Goal: Task Accomplishment & Management: Use online tool/utility

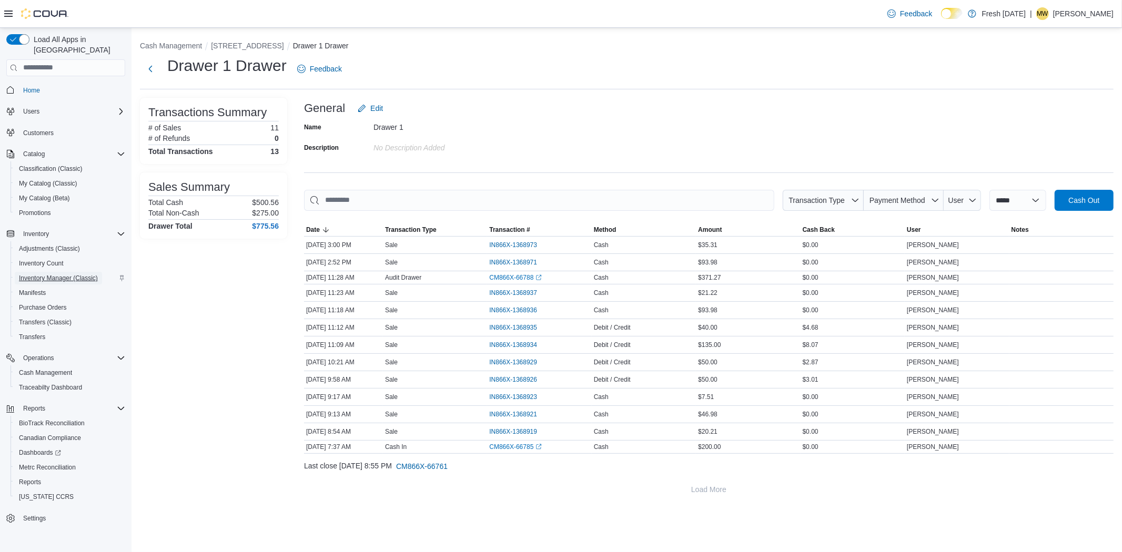
click at [45, 274] on span "Inventory Manager (Classic)" at bounding box center [58, 278] width 79 height 8
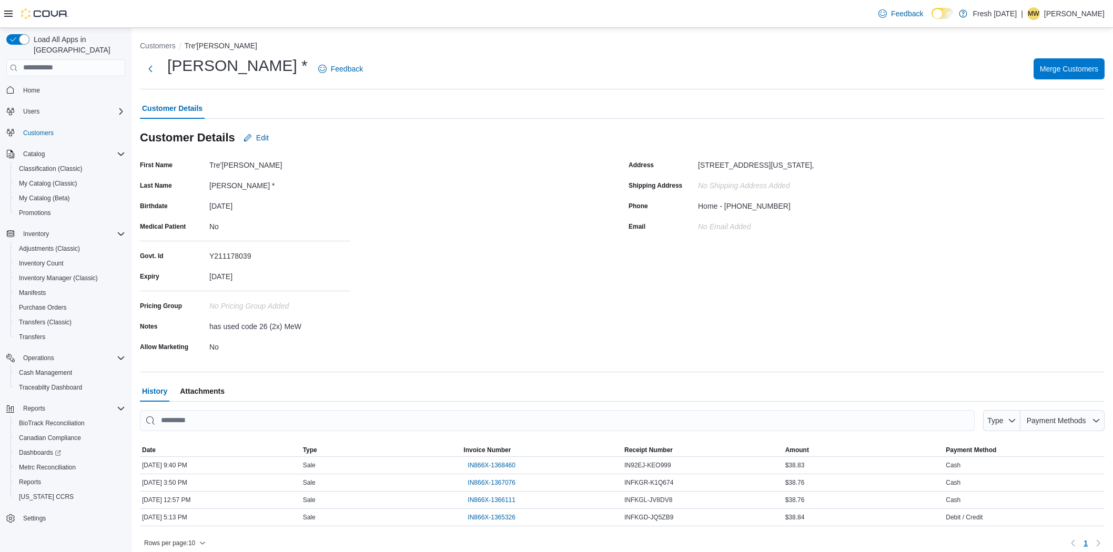
scroll to position [7, 0]
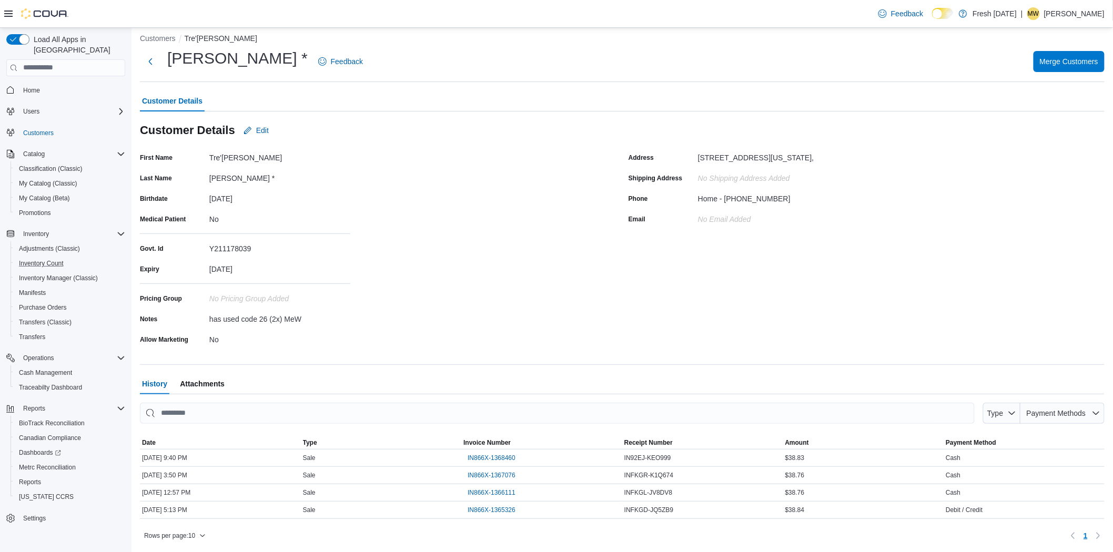
click at [65, 258] on button "Inventory Count" at bounding box center [70, 263] width 119 height 15
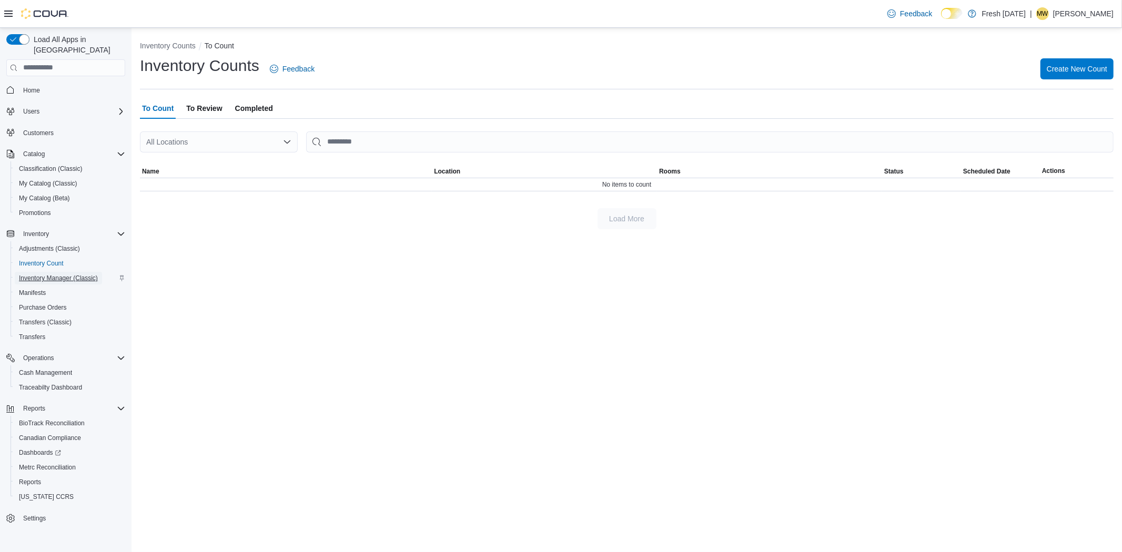
click at [69, 274] on span "Inventory Manager (Classic)" at bounding box center [58, 278] width 79 height 8
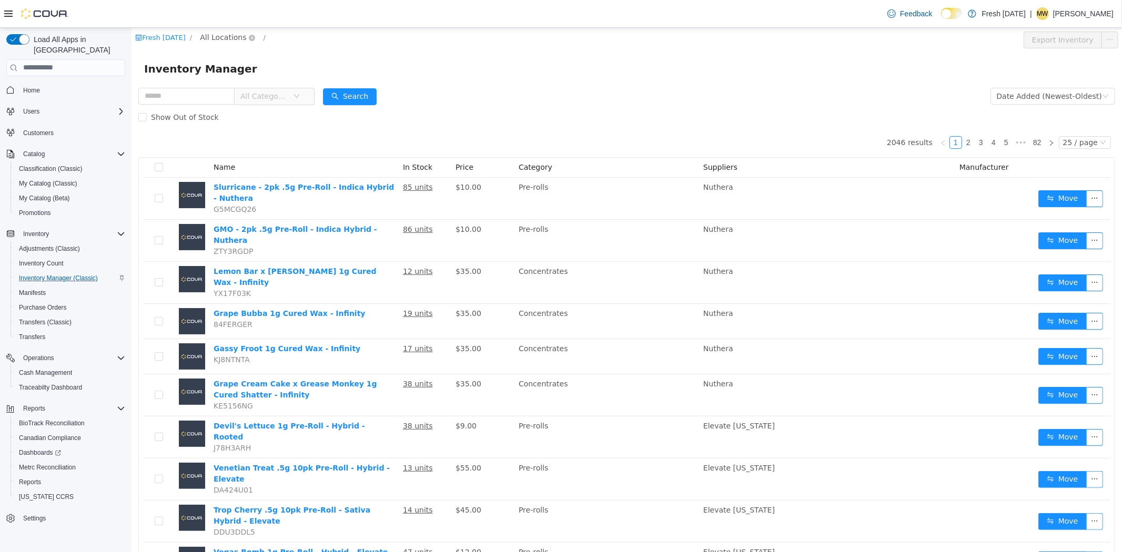
click at [231, 40] on span "All Locations" at bounding box center [222, 37] width 46 height 12
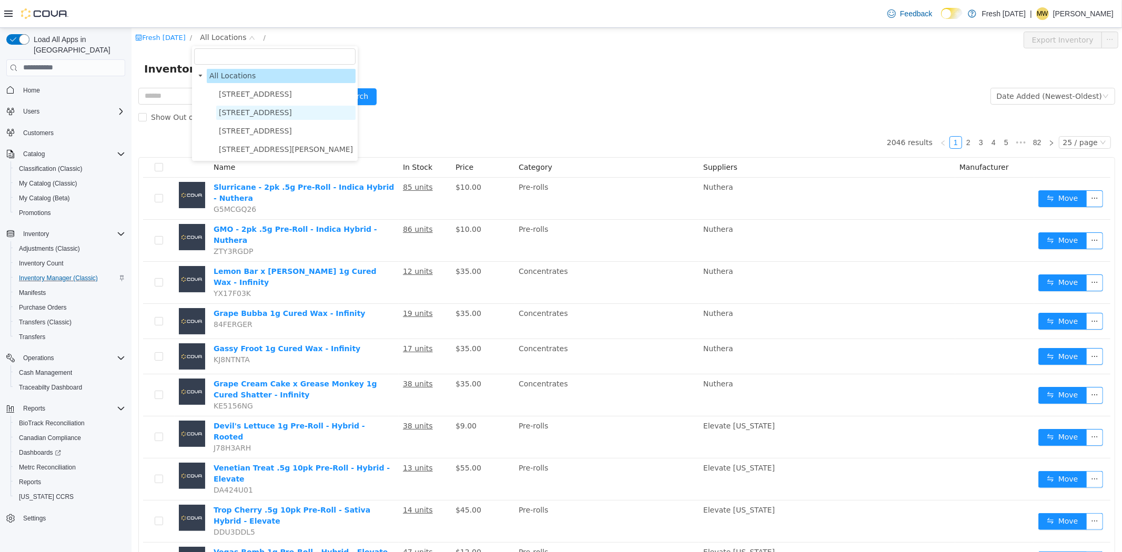
click at [263, 109] on span "[STREET_ADDRESS]" at bounding box center [254, 112] width 73 height 8
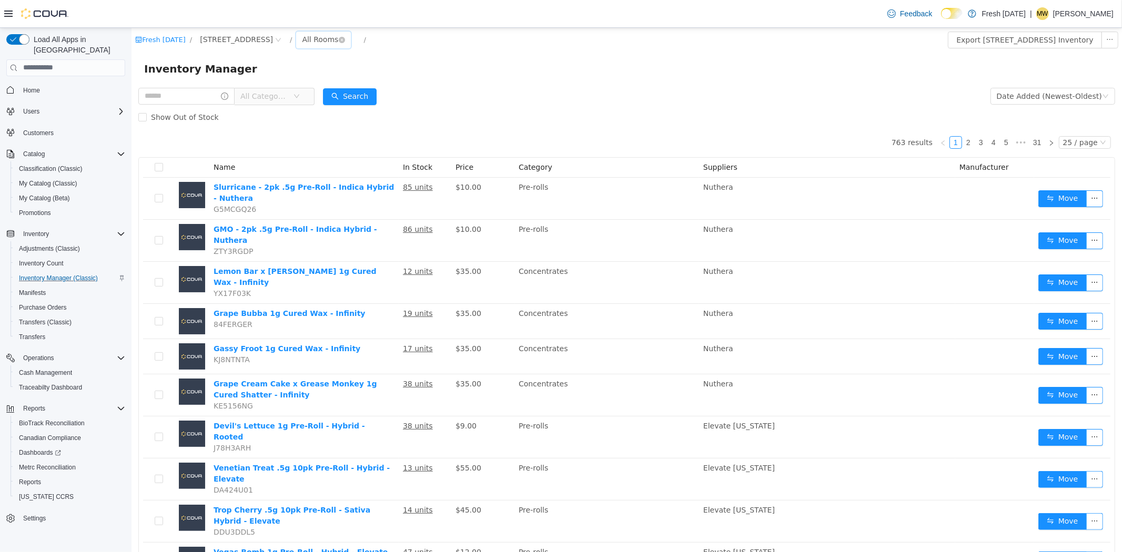
click at [326, 42] on div "All Rooms" at bounding box center [319, 39] width 36 height 16
click at [350, 126] on li "Vendor Samples" at bounding box center [331, 127] width 63 height 17
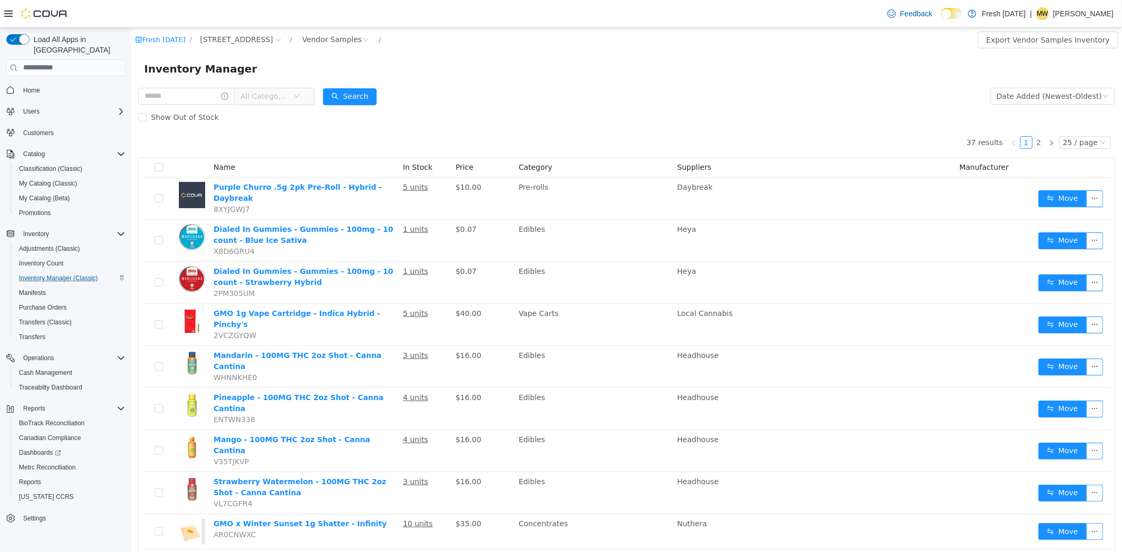
click at [306, 89] on span "All Categories" at bounding box center [269, 95] width 72 height 17
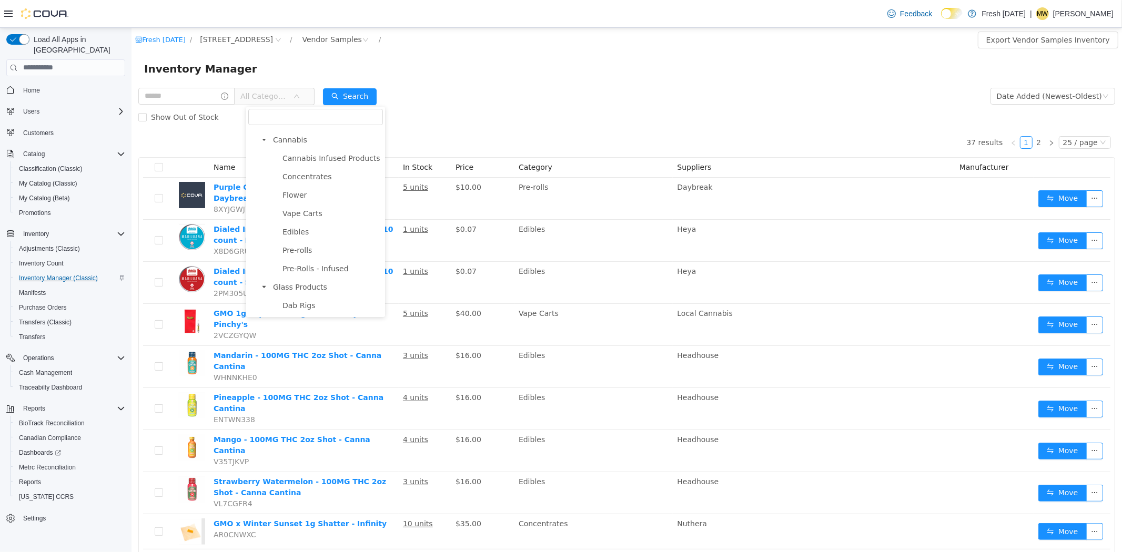
scroll to position [117, 0]
click at [315, 220] on span "Pre-rolls" at bounding box center [330, 222] width 103 height 14
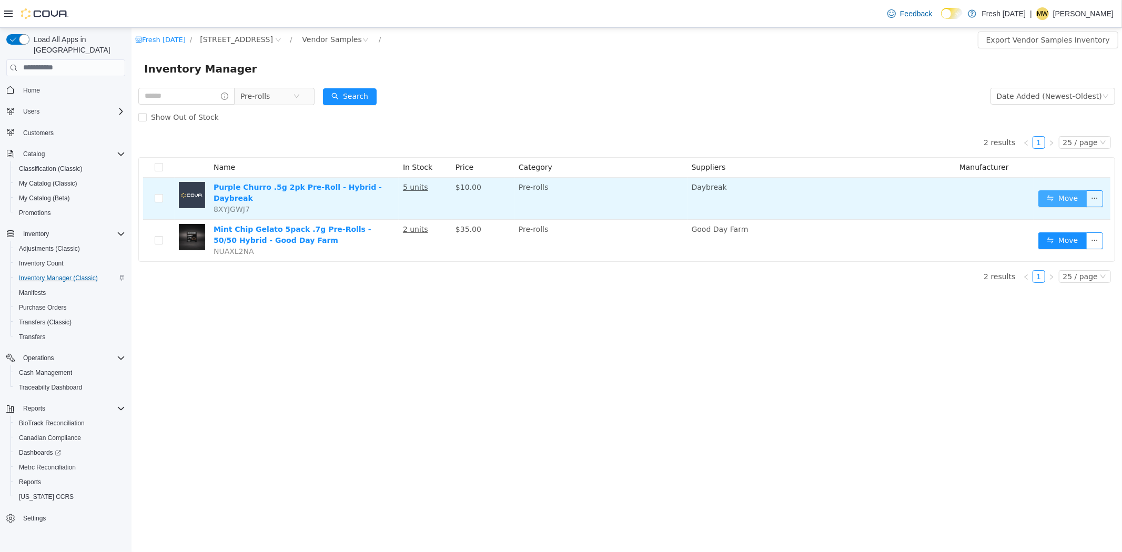
click at [1067, 194] on button "Move" at bounding box center [1062, 198] width 48 height 17
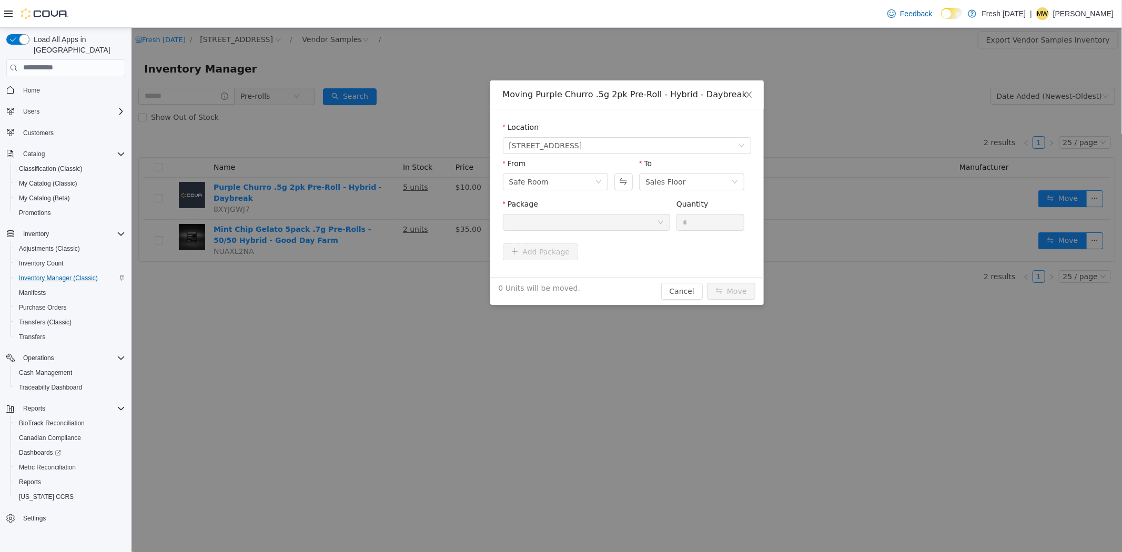
click at [603, 222] on div at bounding box center [583, 222] width 148 height 16
click at [596, 180] on icon "icon: down" at bounding box center [598, 181] width 6 height 6
click at [574, 264] on li "Vendor Samples" at bounding box center [554, 269] width 105 height 17
click at [626, 222] on div at bounding box center [583, 222] width 148 height 16
click at [608, 266] on li "1A40C0300004B65000038294 Quantity : 5 Units" at bounding box center [585, 265] width 167 height 28
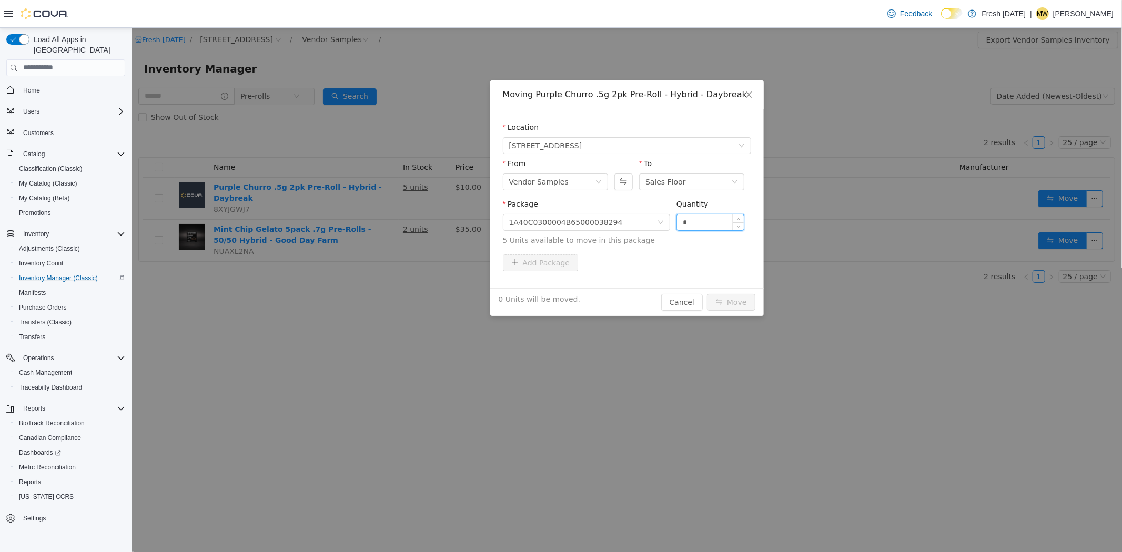
click at [702, 215] on input "*" at bounding box center [709, 222] width 67 height 16
type input "**"
click at [706, 293] on button "Move" at bounding box center [730, 301] width 48 height 17
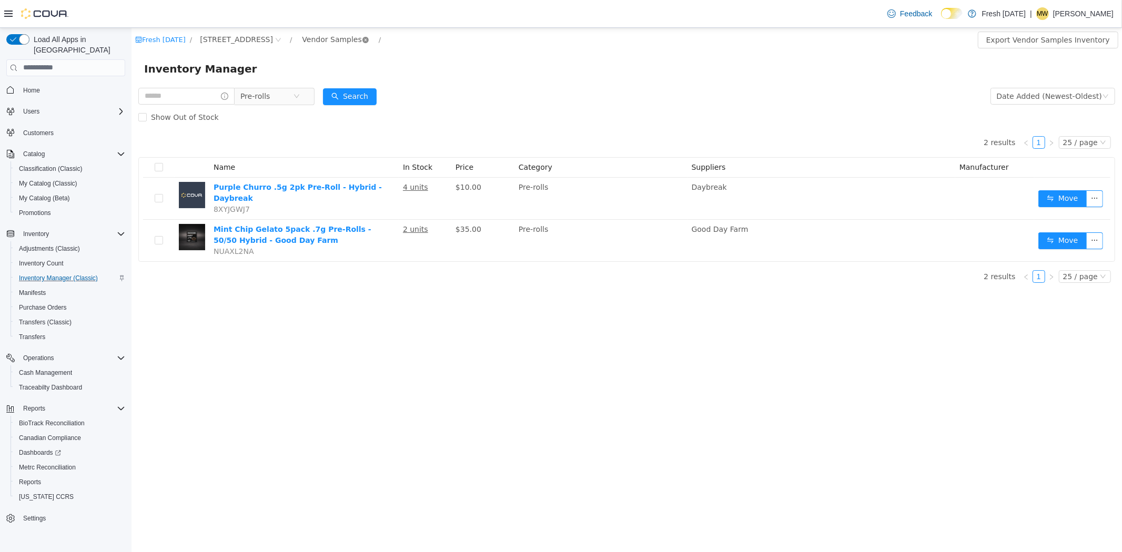
click at [362, 42] on icon "icon: close-circle" at bounding box center [365, 39] width 6 height 6
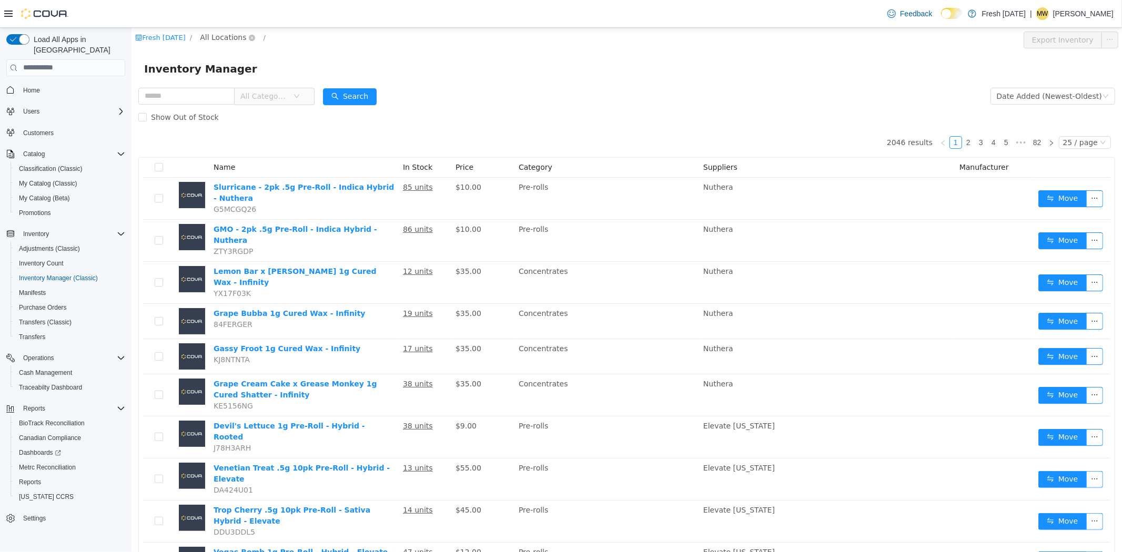
click at [217, 35] on span "All Locations" at bounding box center [222, 37] width 46 height 12
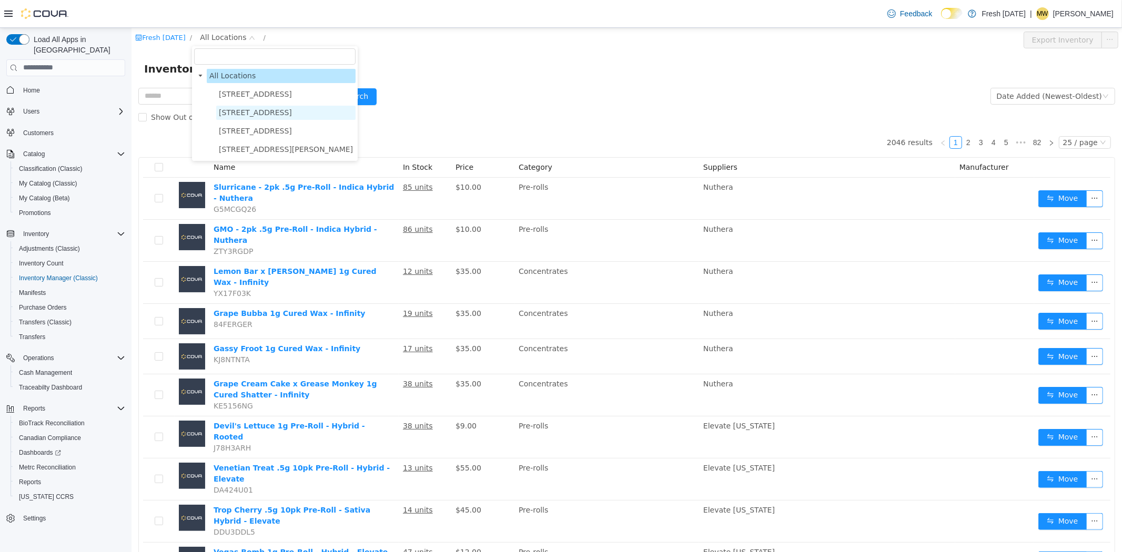
click at [248, 113] on span "[STREET_ADDRESS]" at bounding box center [254, 112] width 73 height 8
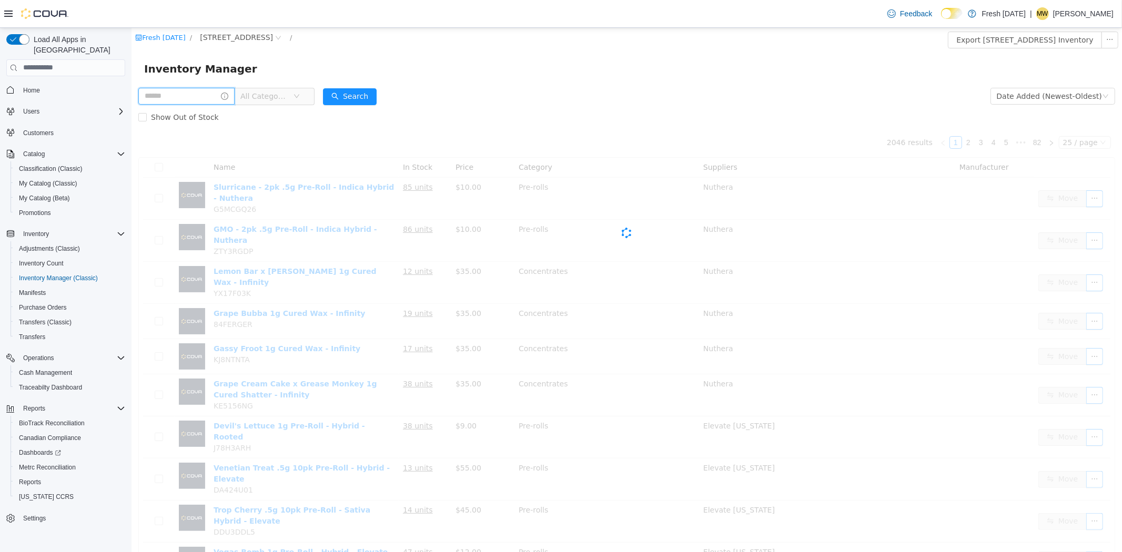
click at [202, 95] on input "text" at bounding box center [186, 95] width 96 height 17
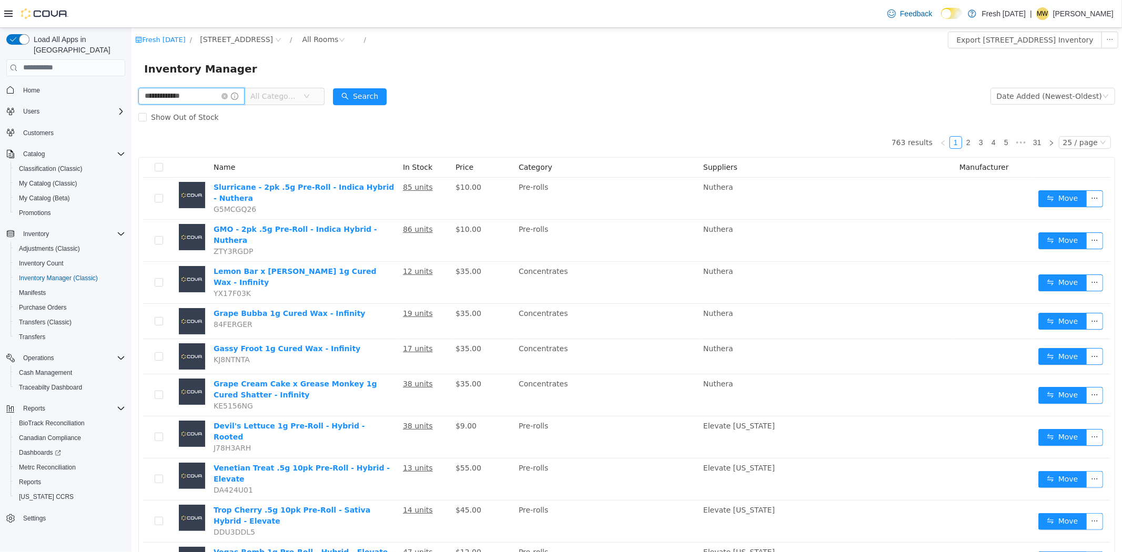
type input "**********"
